Goal: Task Accomplishment & Management: Manage account settings

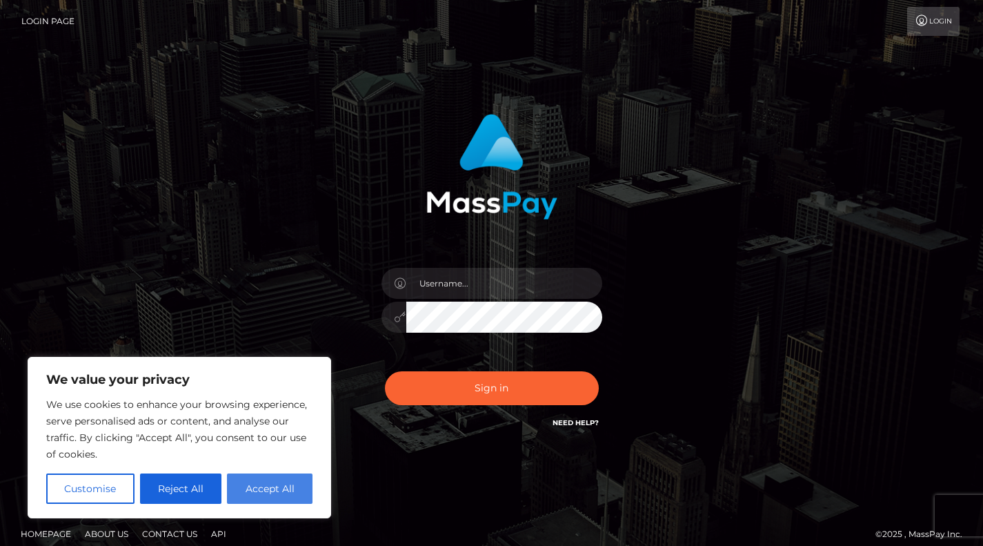
click at [257, 503] on button "Accept All" at bounding box center [270, 488] width 86 height 30
checkbox input "true"
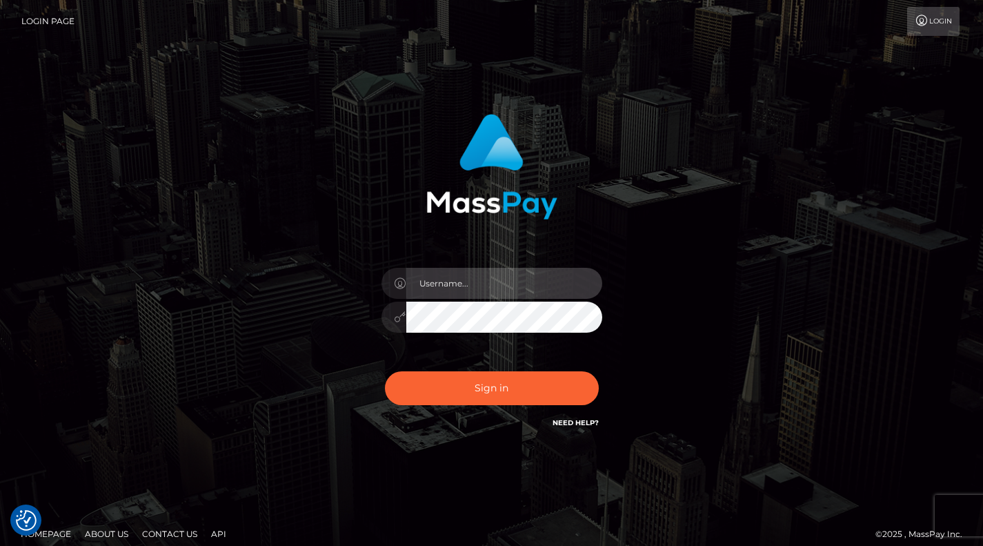
click at [462, 279] on input "text" at bounding box center [504, 283] width 196 height 31
type input "[EMAIL_ADDRESS][DOMAIN_NAME]"
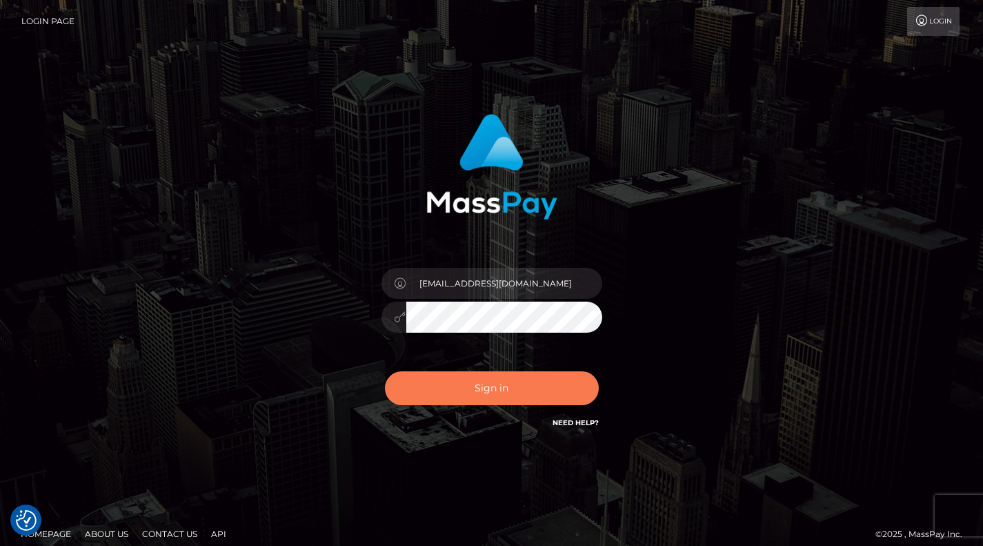
click at [493, 382] on button "Sign in" at bounding box center [492, 388] width 214 height 34
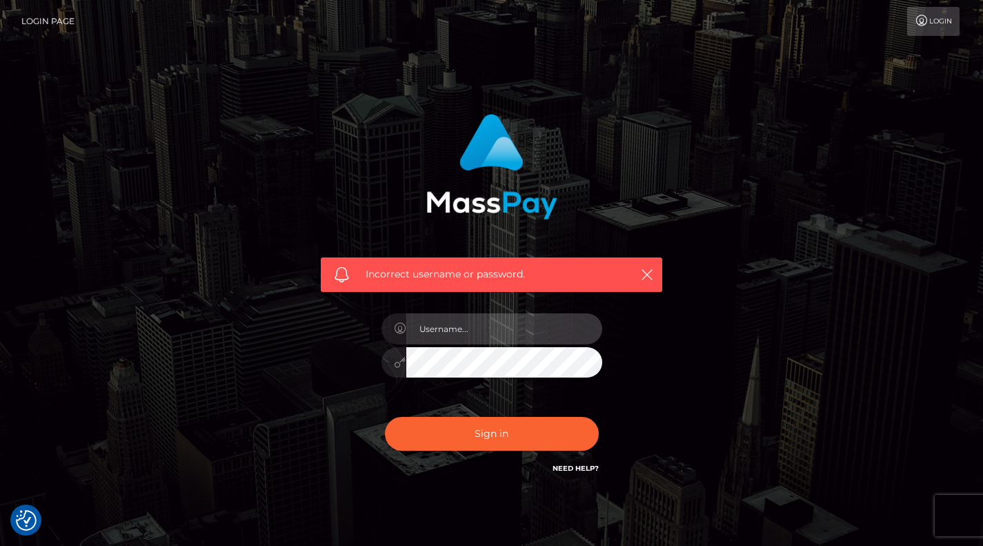
click at [508, 332] on input "text" at bounding box center [504, 328] width 196 height 31
type input "[EMAIL_ADDRESS][DOMAIN_NAME]"
click at [351, 392] on div "Incorrect username or password. [EMAIL_ADDRESS][DOMAIN_NAME]" at bounding box center [491, 294] width 362 height 383
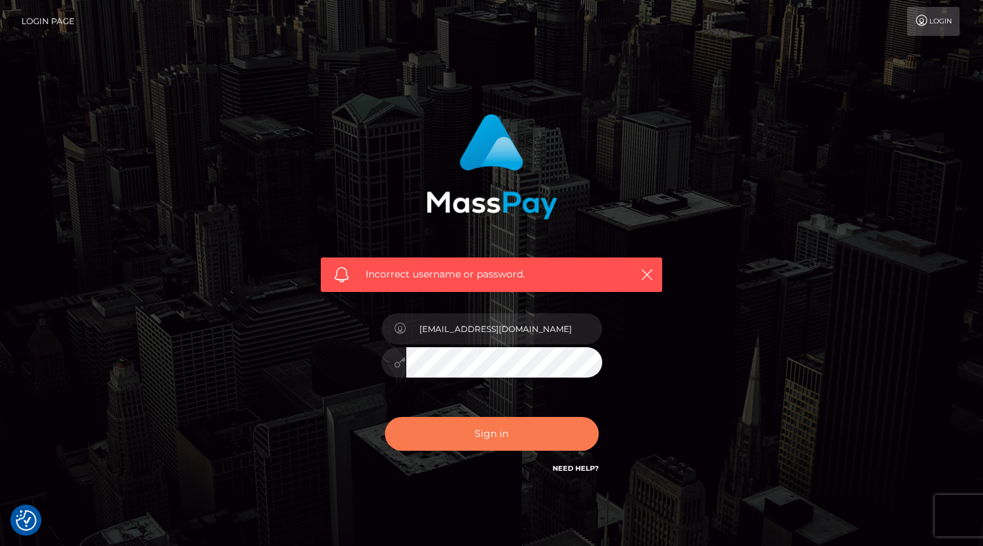
click at [498, 435] on button "Sign in" at bounding box center [492, 434] width 214 height 34
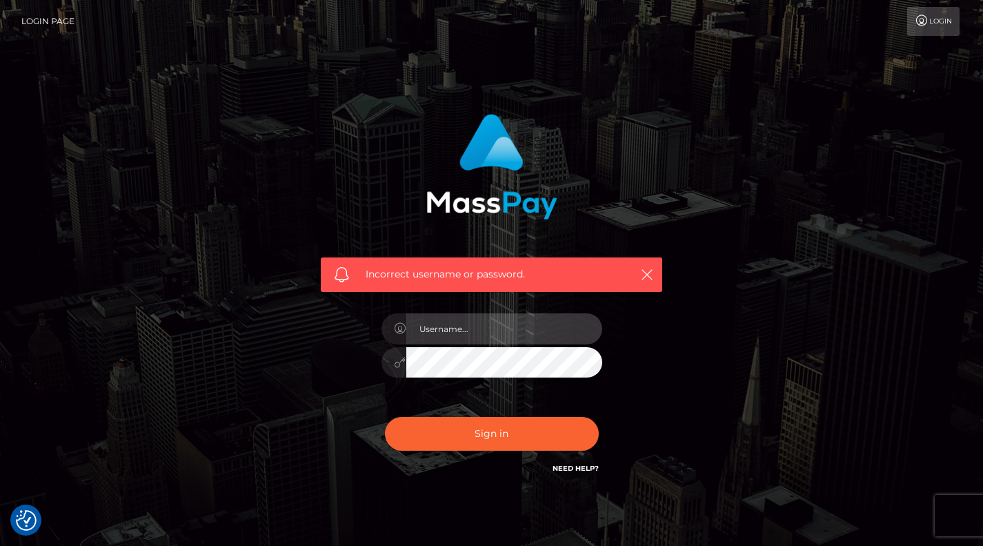
click at [523, 336] on input "text" at bounding box center [504, 328] width 196 height 31
type input "smartin6@usd259.net"
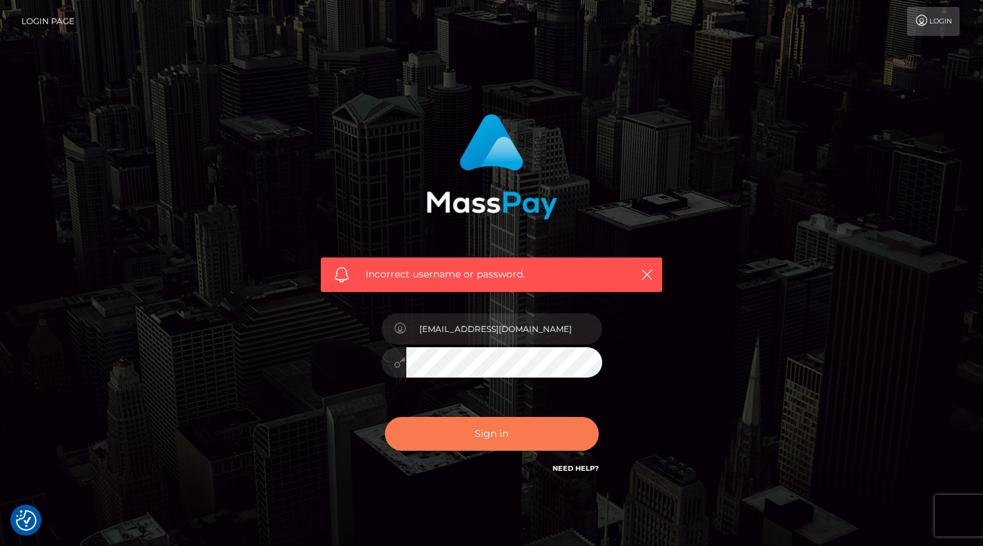
click at [499, 435] on button "Sign in" at bounding box center [492, 434] width 214 height 34
